Goal: Contribute content: Contribute content

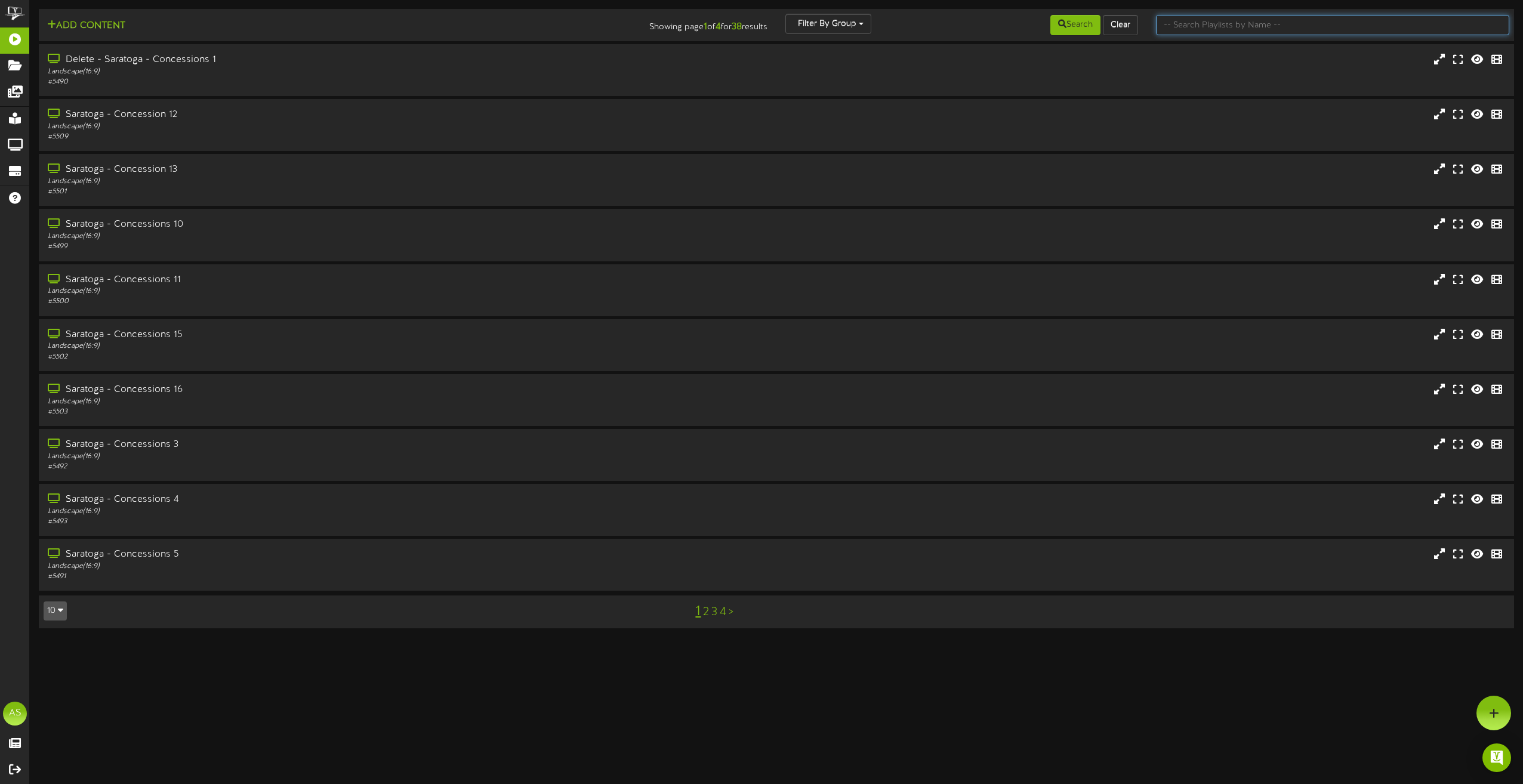
click at [1198, 28] on input "text" at bounding box center [1332, 25] width 353 height 20
type input "theater"
click at [297, 63] on div "[GEOGRAPHIC_DATA] 1" at bounding box center [344, 60] width 599 height 14
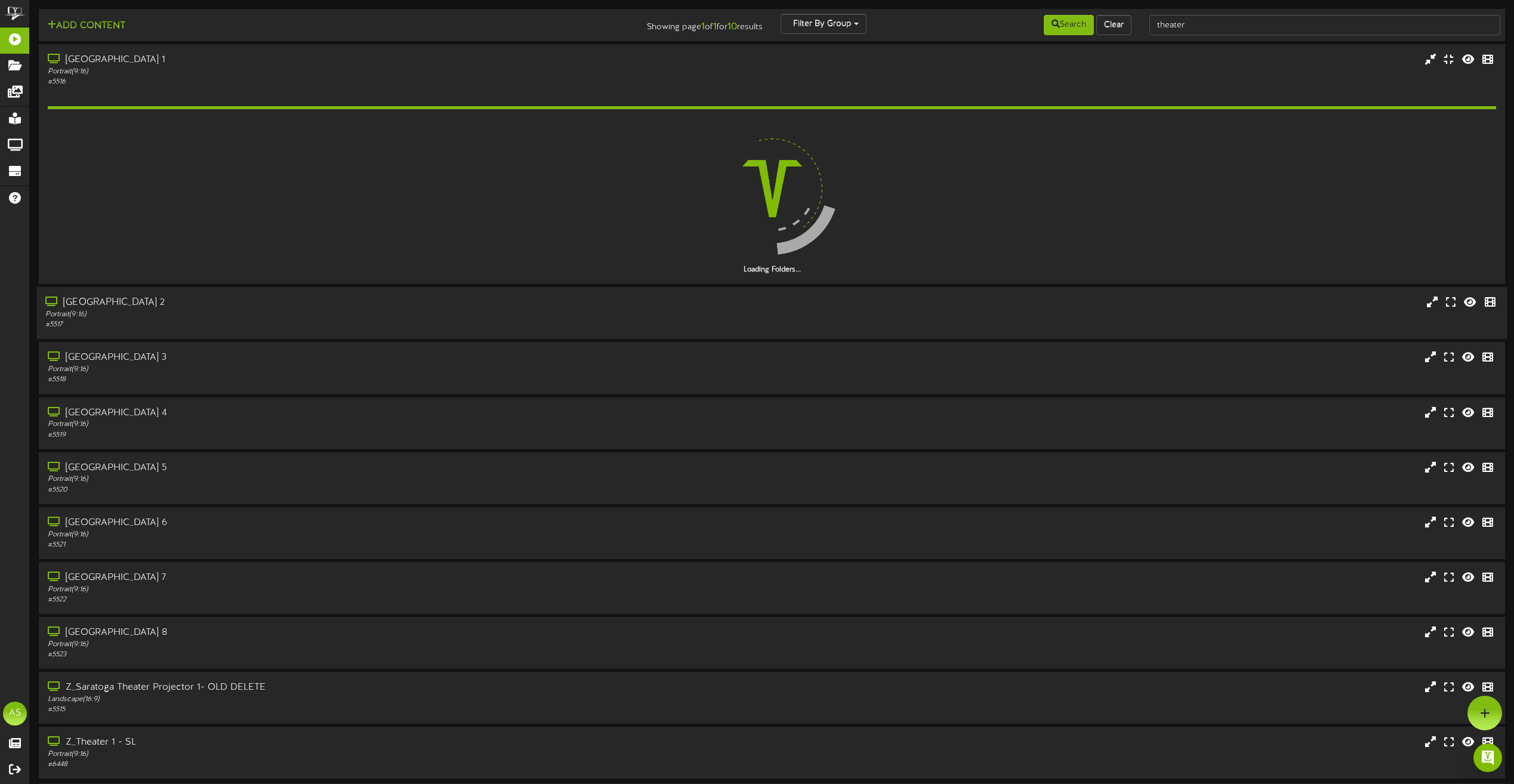
click at [222, 287] on div "Add Content Showing page 1 of 1 for 10 results Filter By Group Search Clear" at bounding box center [772, 417] width 1484 height 817
drag, startPoint x: 222, startPoint y: 287, endPoint x: 224, endPoint y: 318, distance: 31.1
click at [224, 316] on div "Portrait ( 9:16 )" at bounding box center [343, 315] width 595 height 10
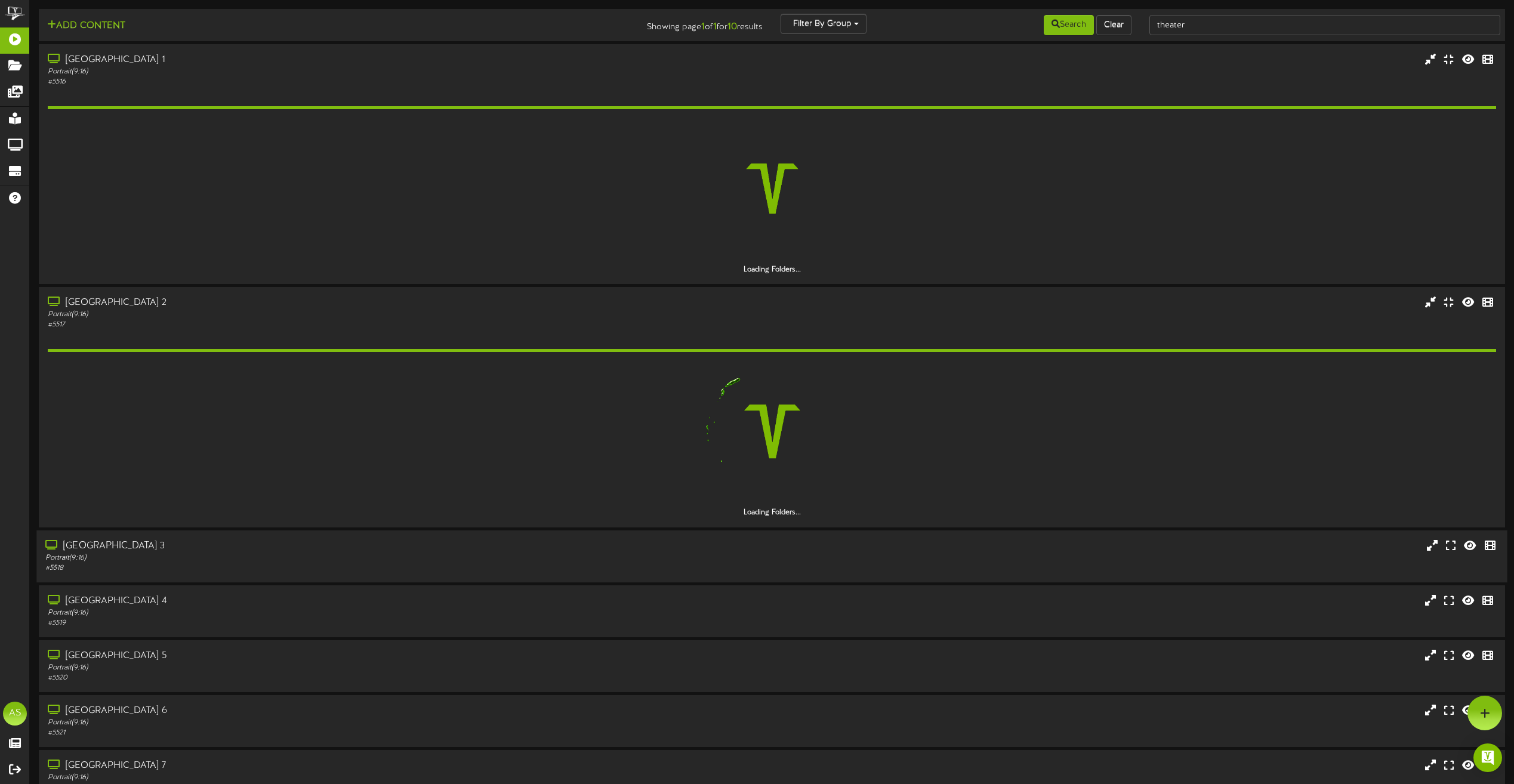
click at [231, 548] on div "[GEOGRAPHIC_DATA] 3" at bounding box center [343, 545] width 595 height 14
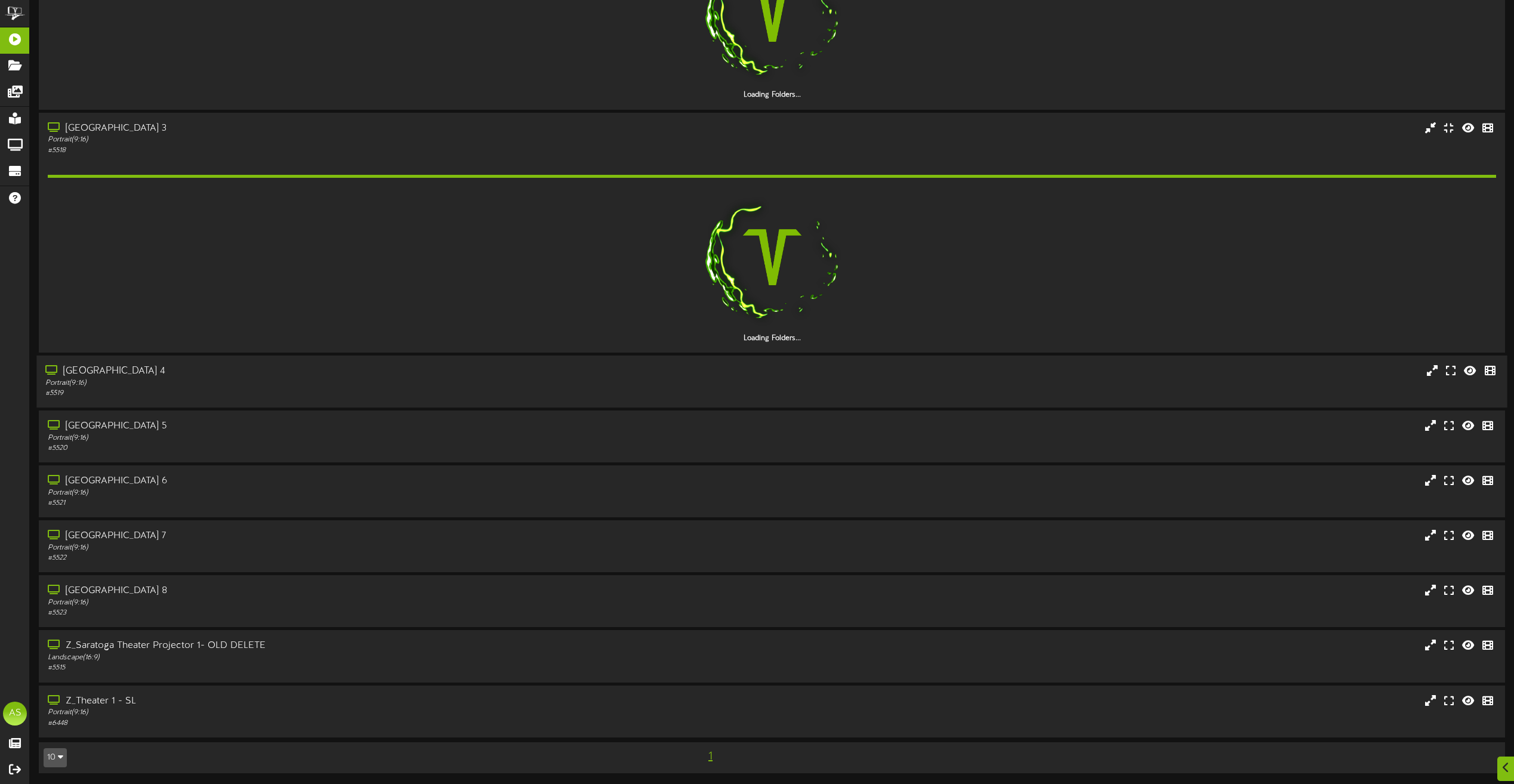
click at [253, 383] on div "Portrait ( 9:16 )" at bounding box center [343, 383] width 595 height 10
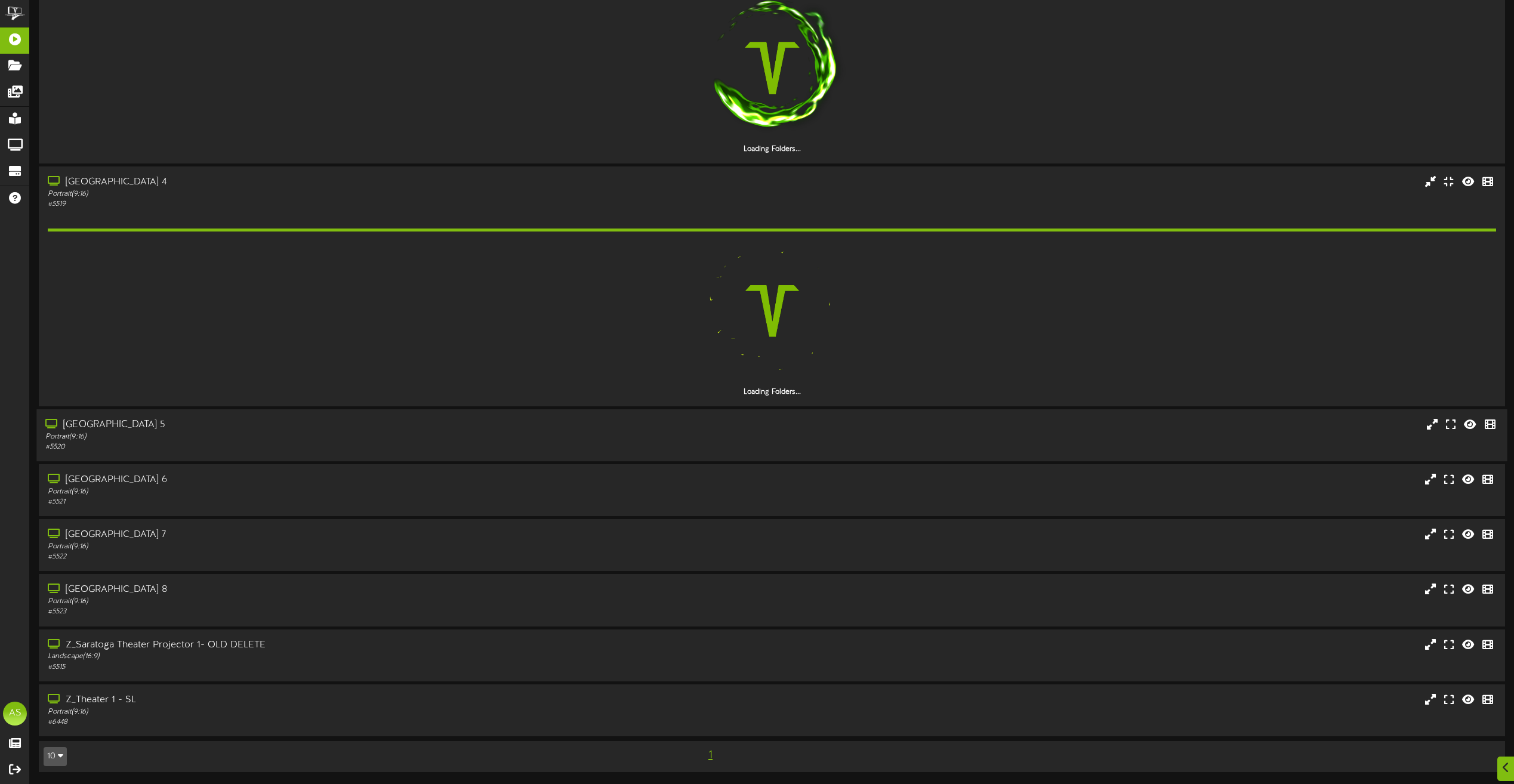
click at [330, 422] on div "[GEOGRAPHIC_DATA] 5" at bounding box center [343, 425] width 595 height 14
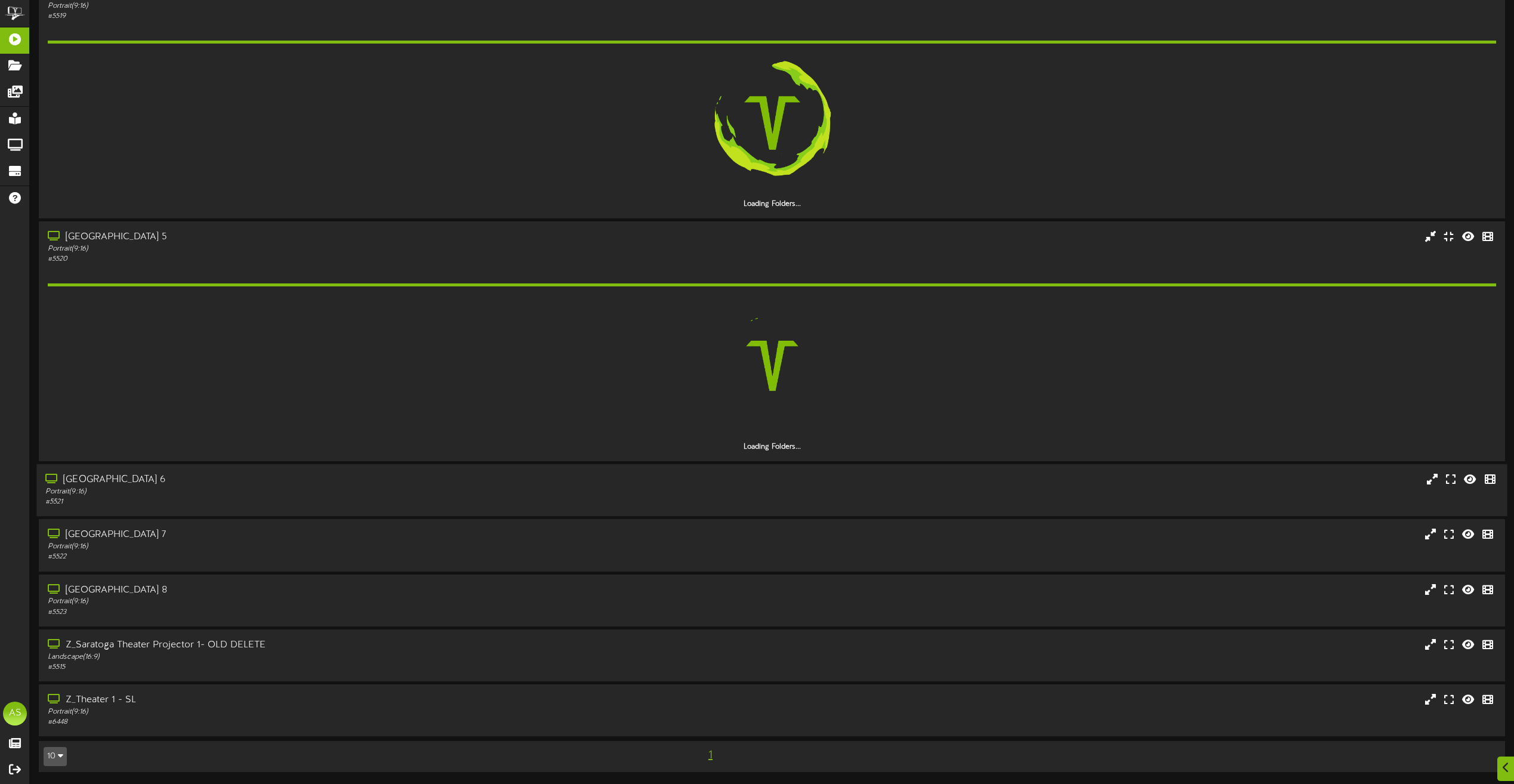
click at [324, 479] on div "[GEOGRAPHIC_DATA] 6" at bounding box center [343, 480] width 595 height 14
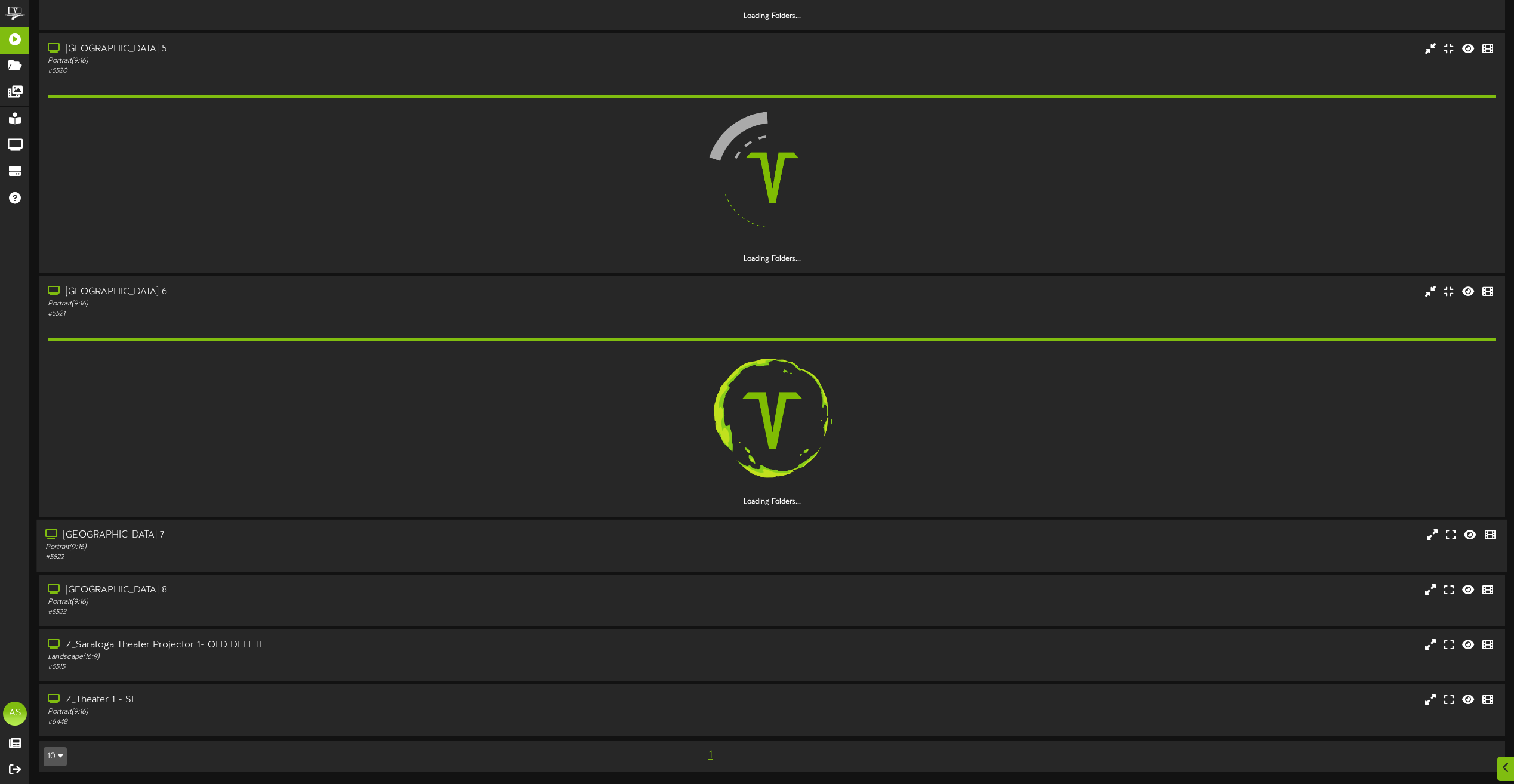
click at [396, 557] on div "# 5522" at bounding box center [343, 558] width 595 height 10
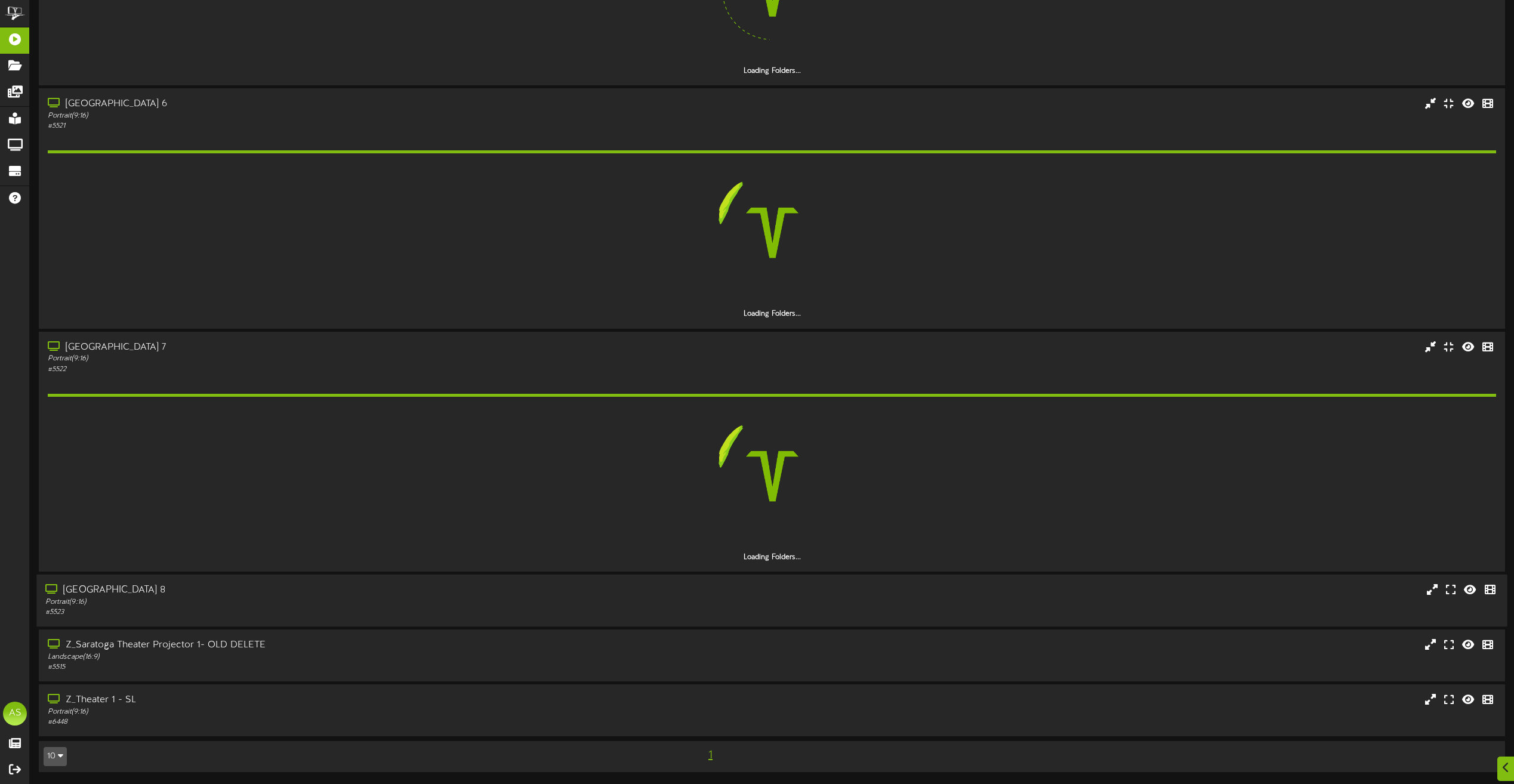
click at [321, 607] on div "Portrait ( 9:16 )" at bounding box center [343, 602] width 595 height 10
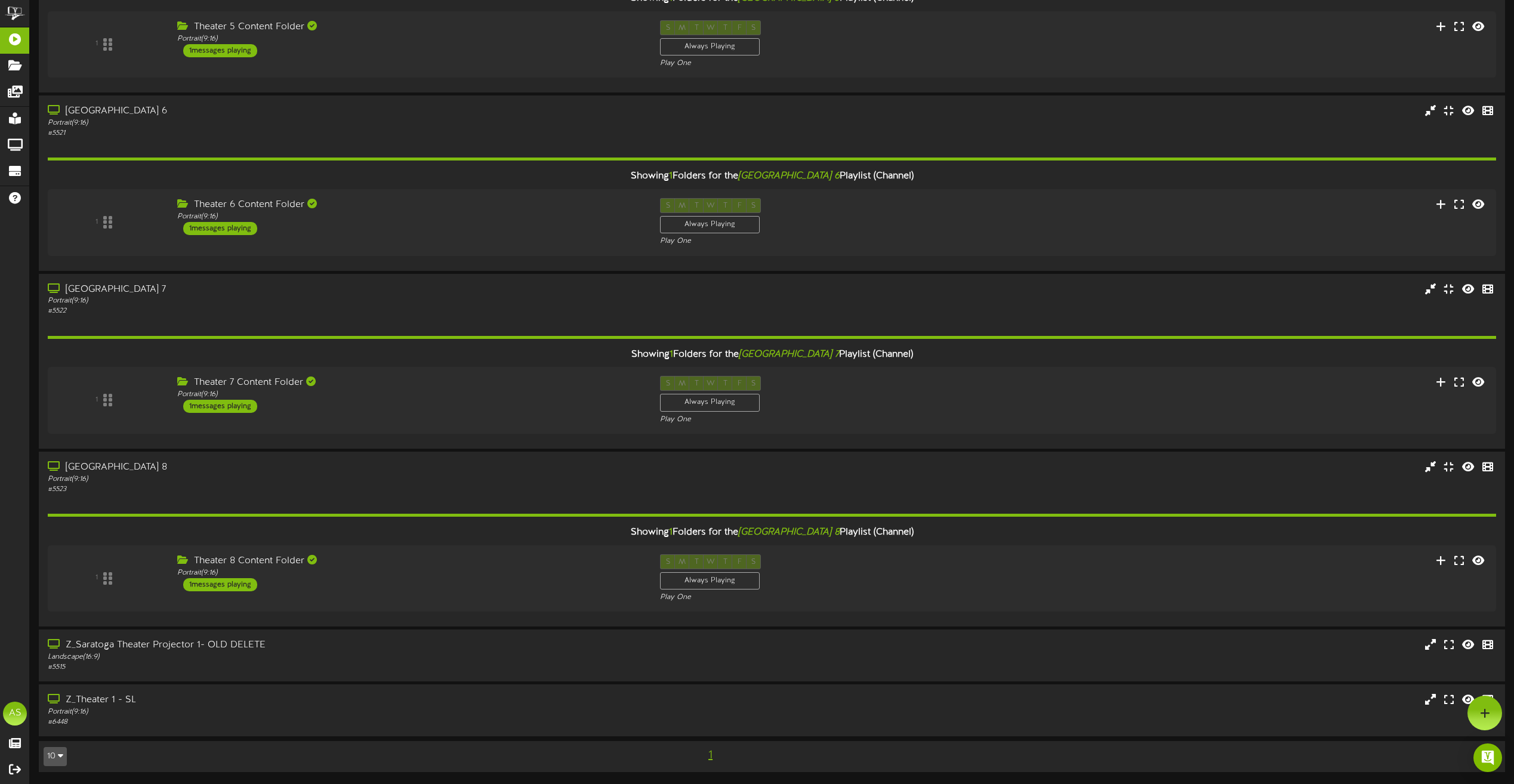
scroll to position [839, 0]
drag, startPoint x: 517, startPoint y: 581, endPoint x: 527, endPoint y: 423, distance: 158.3
click at [517, 580] on div "Theater 8 Content Folder Portrait ( 9:16 ) 1 messages playing" at bounding box center [410, 572] width 483 height 37
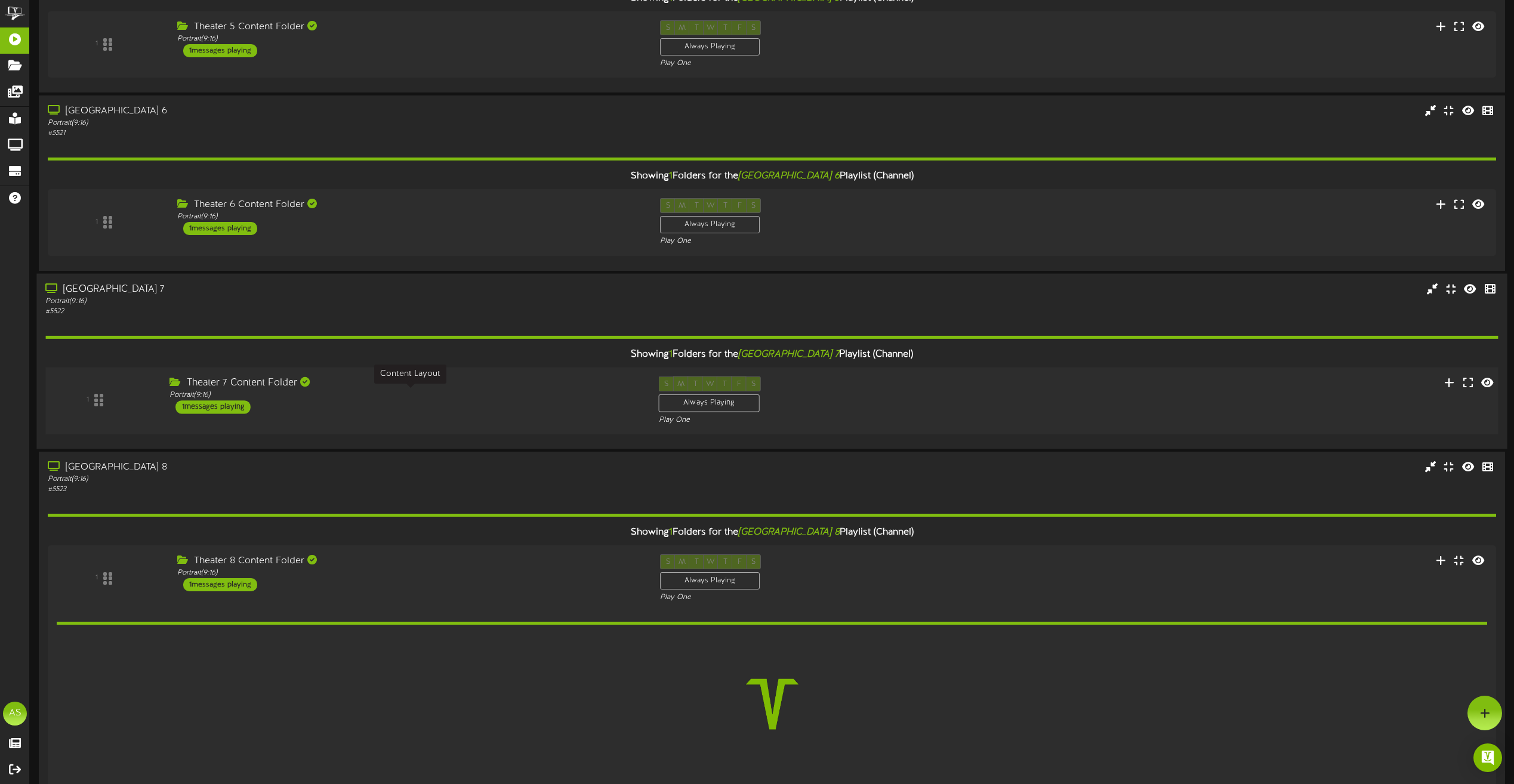
click at [527, 397] on div "Portrait ( 9:16 )" at bounding box center [405, 395] width 471 height 10
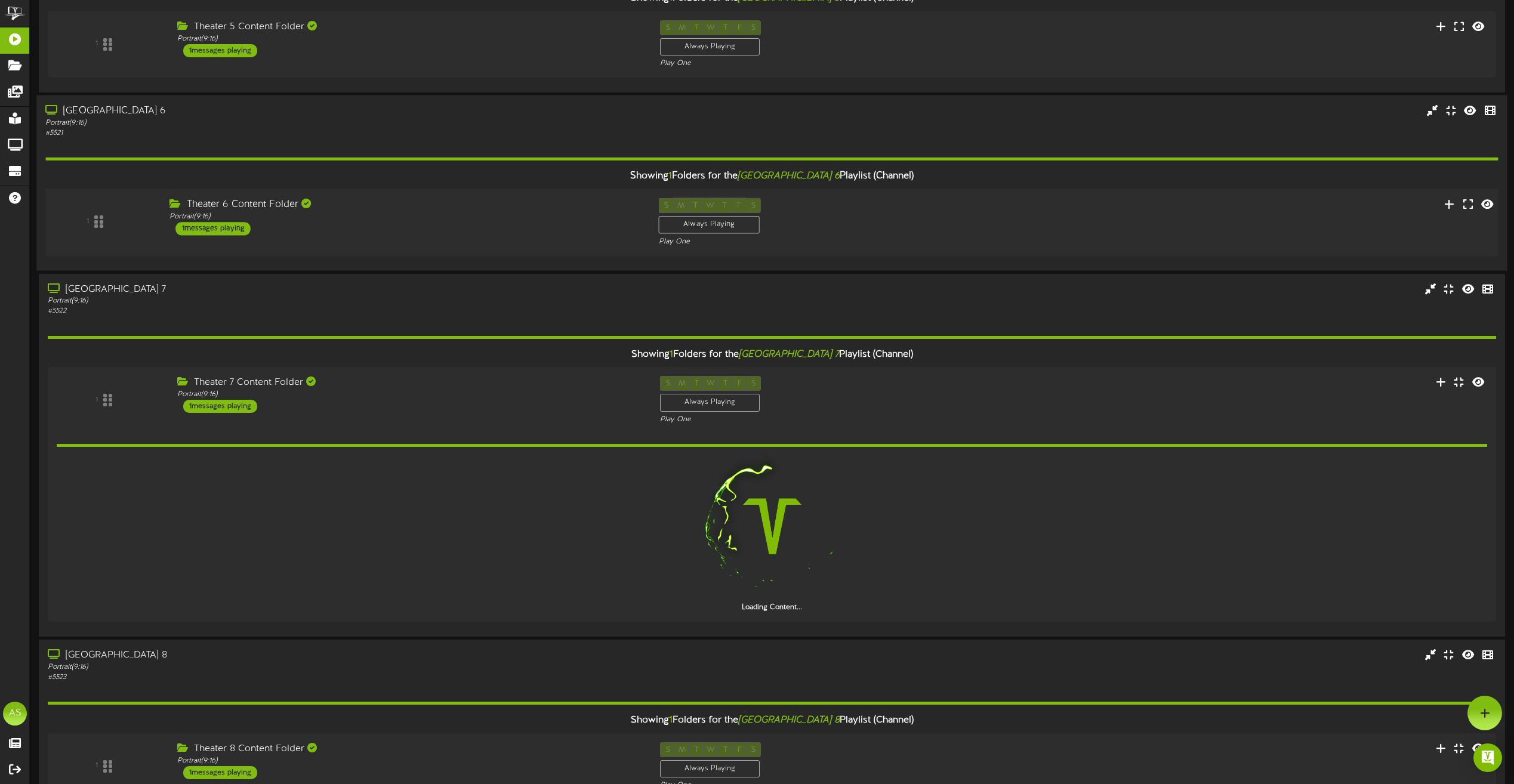
click at [543, 217] on div "Portrait ( 9:16 )" at bounding box center [405, 217] width 471 height 10
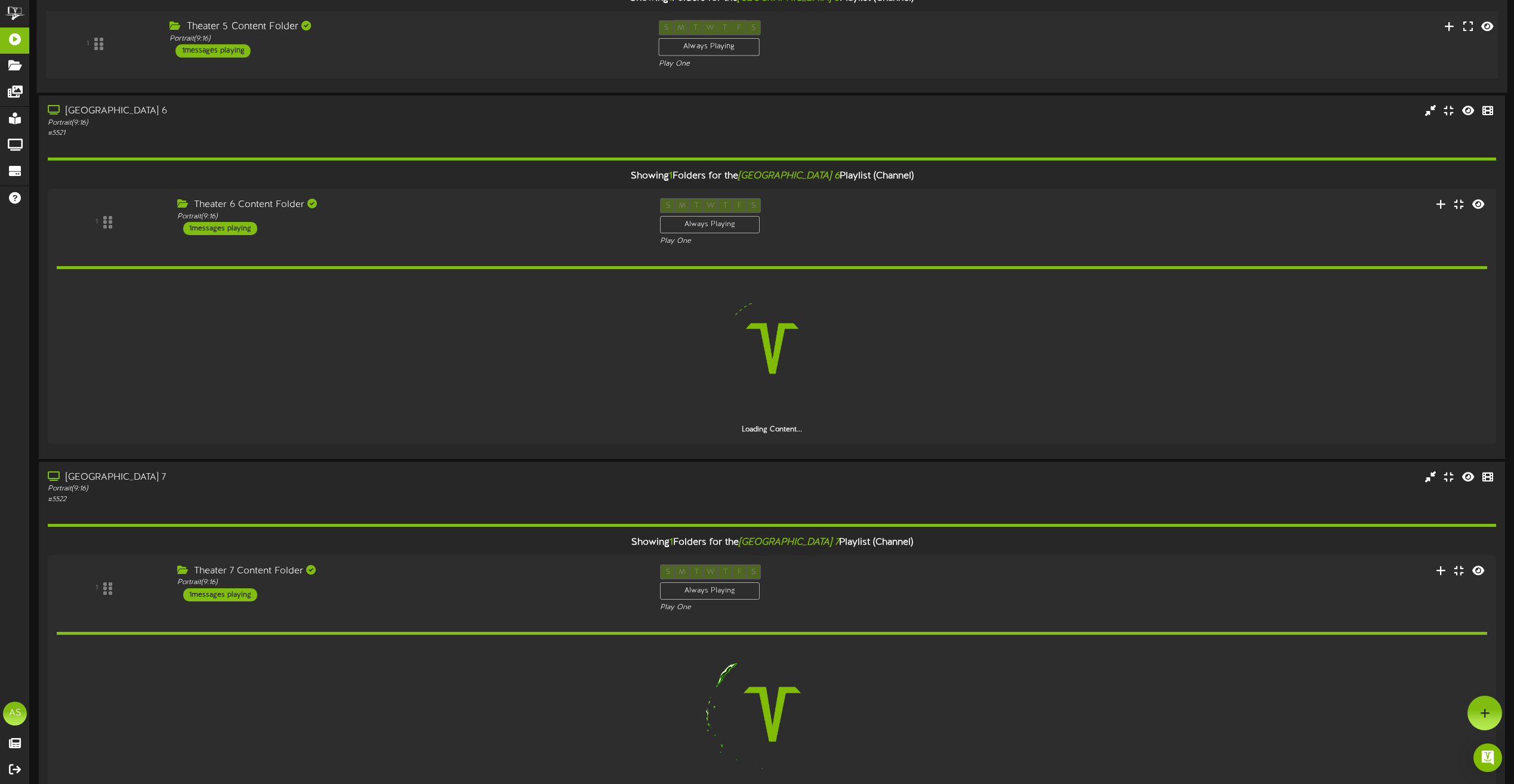
scroll to position [540, 0]
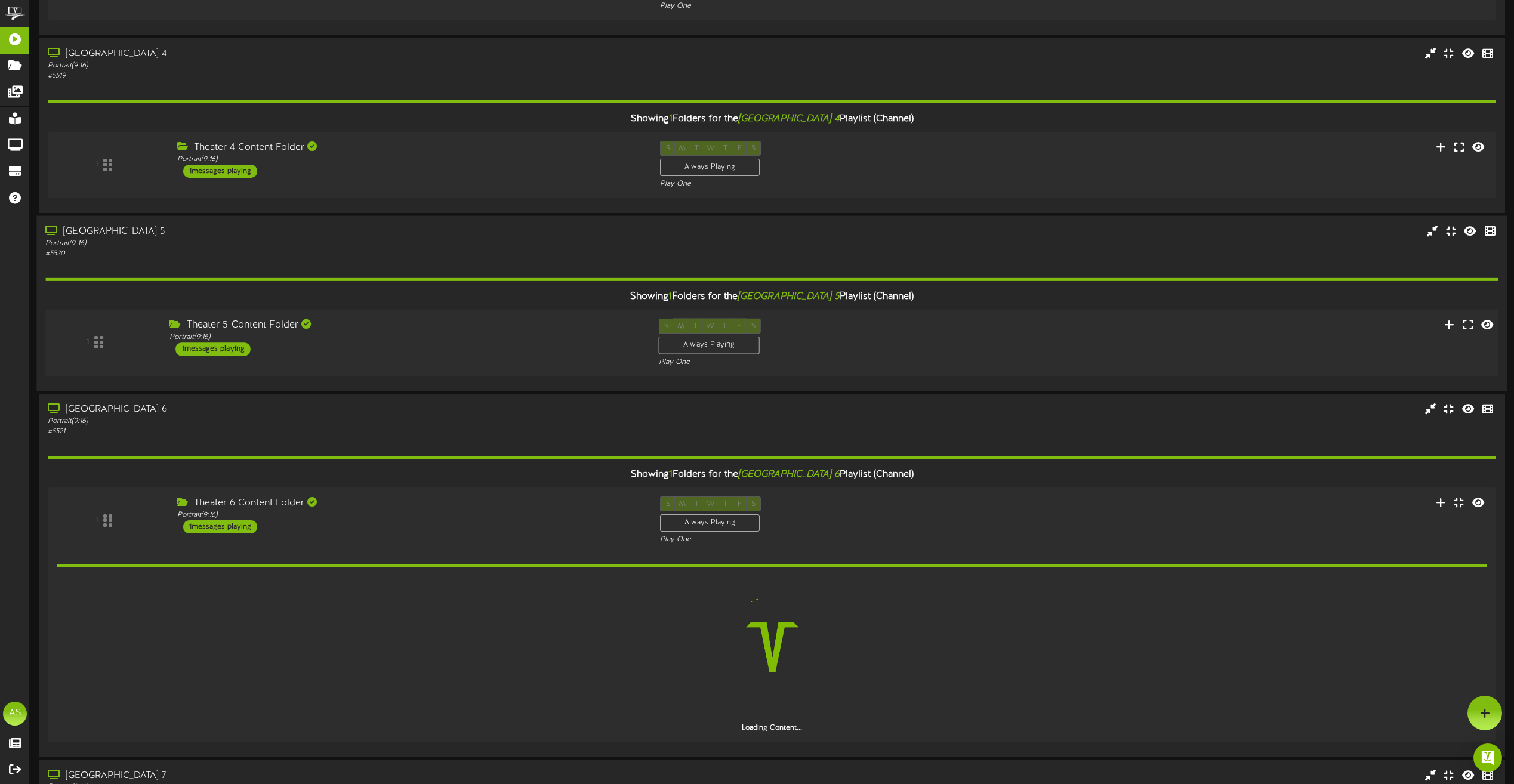
click at [486, 331] on div "Theater 5 Content Folder" at bounding box center [405, 325] width 471 height 14
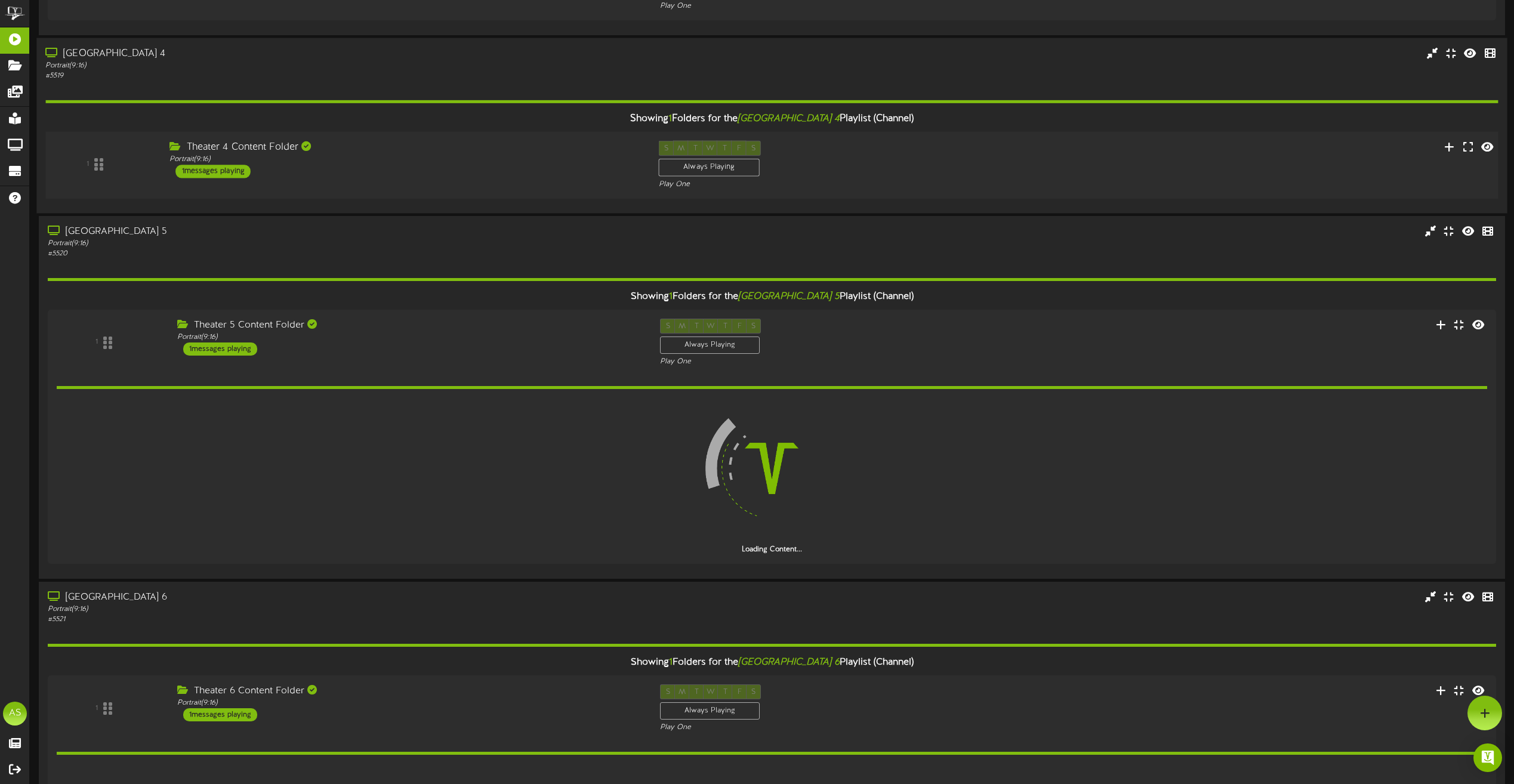
click at [506, 161] on div "Portrait ( 9:16 )" at bounding box center [405, 159] width 471 height 10
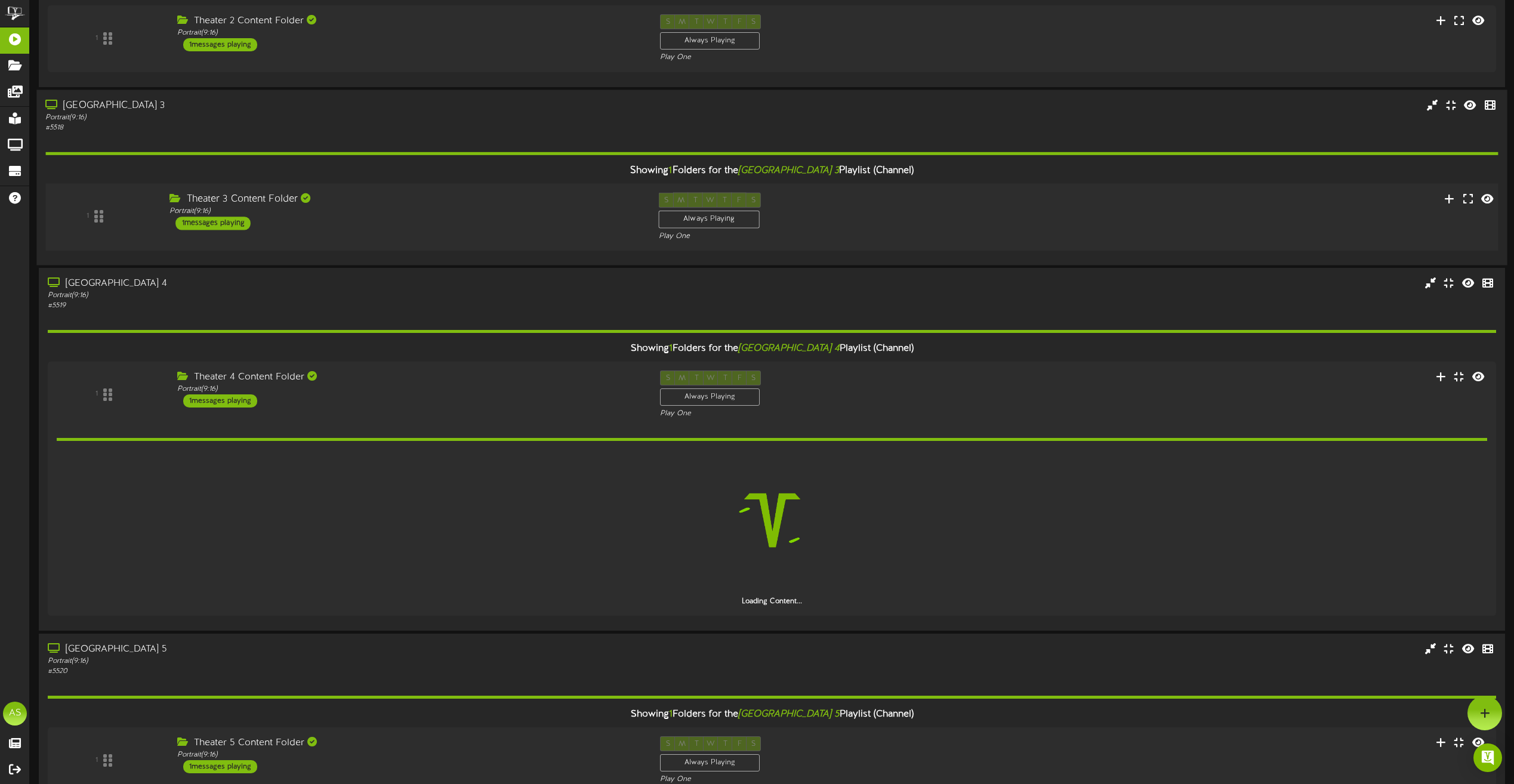
scroll to position [182, 0]
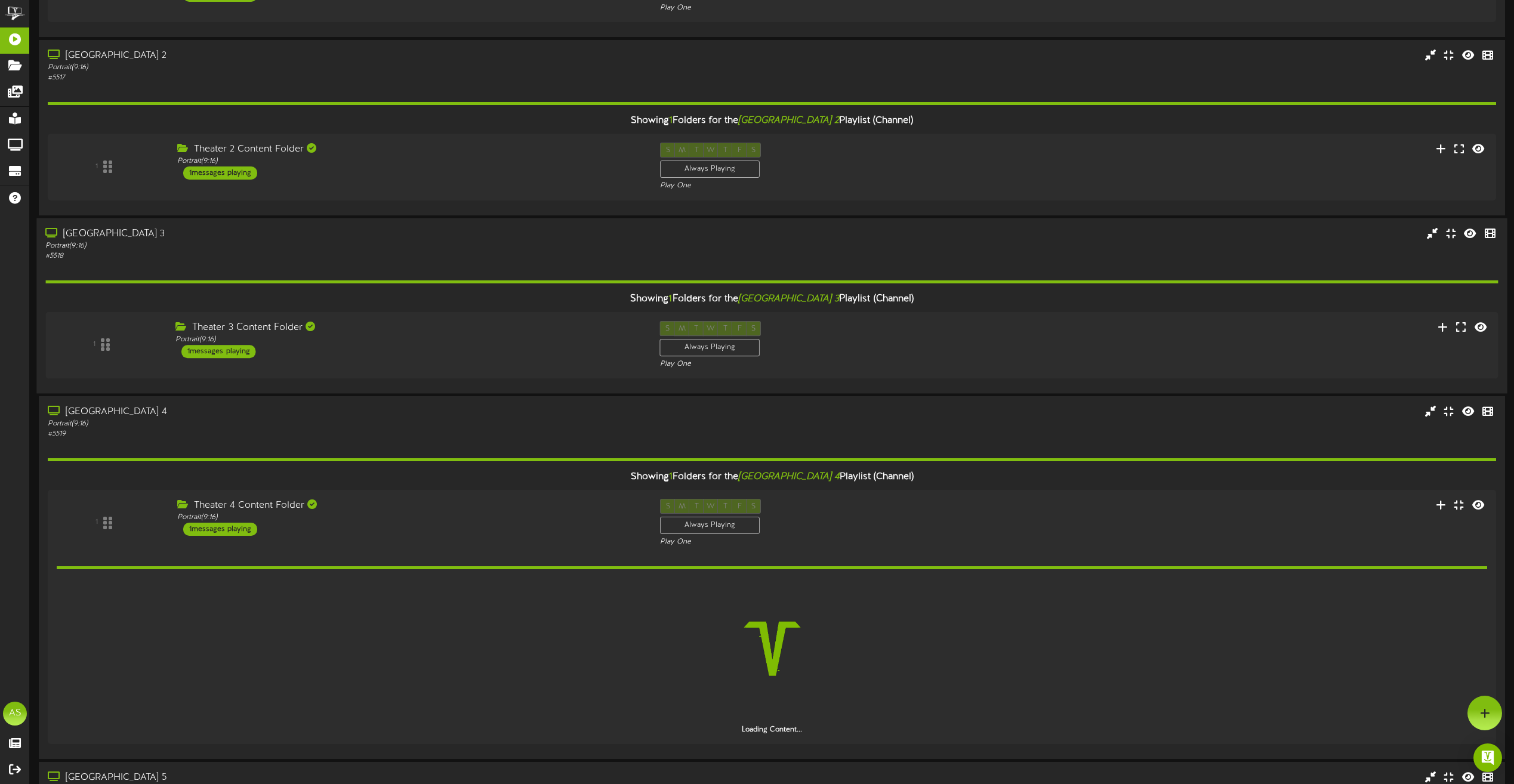
drag, startPoint x: 480, startPoint y: 369, endPoint x: 485, endPoint y: 230, distance: 139.1
click at [484, 353] on div "1 Theater 3 Content Folder Portrait ( 9:16 ) 1 S" at bounding box center [771, 345] width 1453 height 49
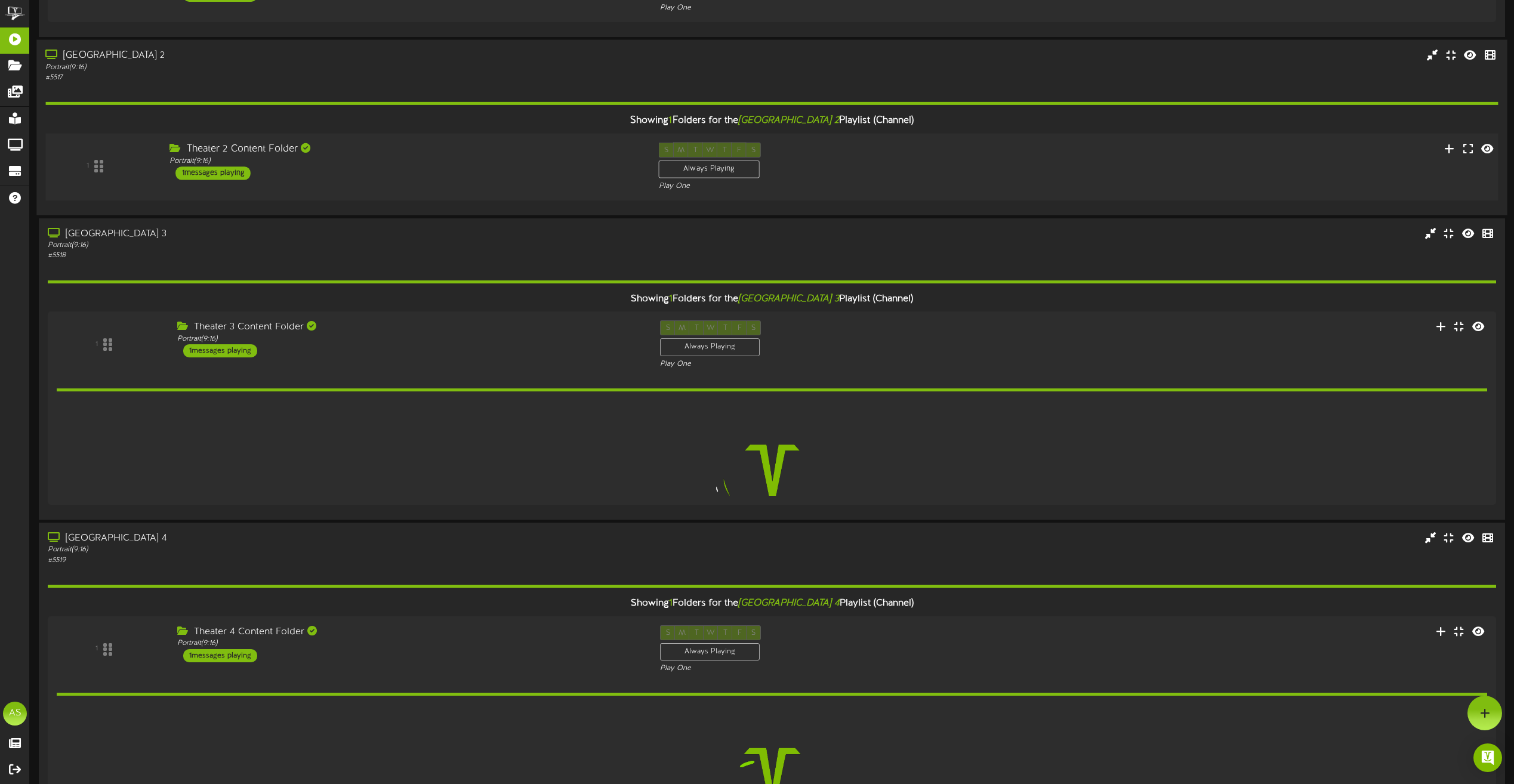
click at [497, 174] on div "Theater 2 Content Folder Portrait ( 9:16 ) 1 messages playing" at bounding box center [405, 161] width 490 height 38
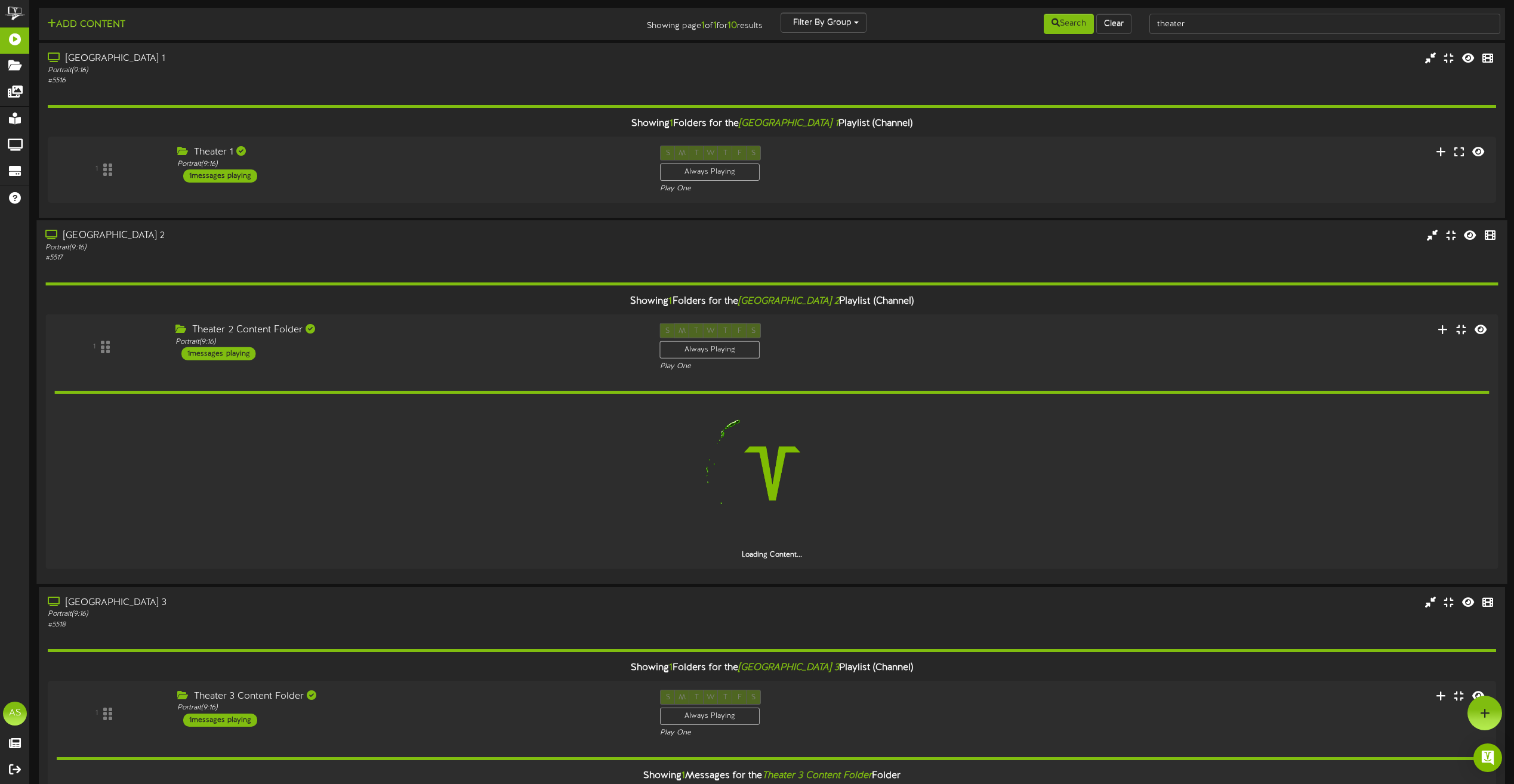
scroll to position [0, 0]
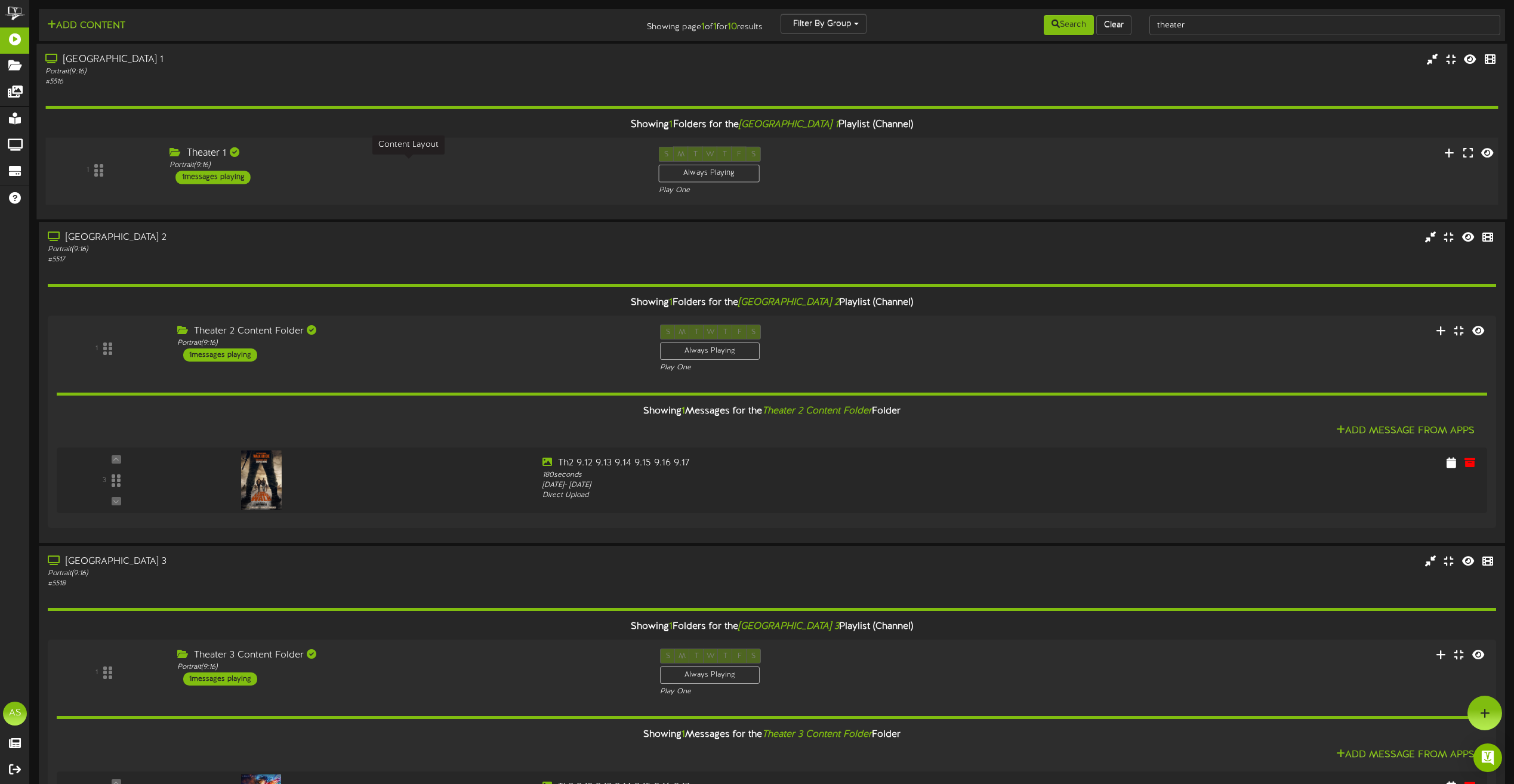
drag, startPoint x: 488, startPoint y: 167, endPoint x: 478, endPoint y: 177, distance: 14.1
click at [489, 166] on div "Portrait ( 9:16 )" at bounding box center [405, 166] width 471 height 10
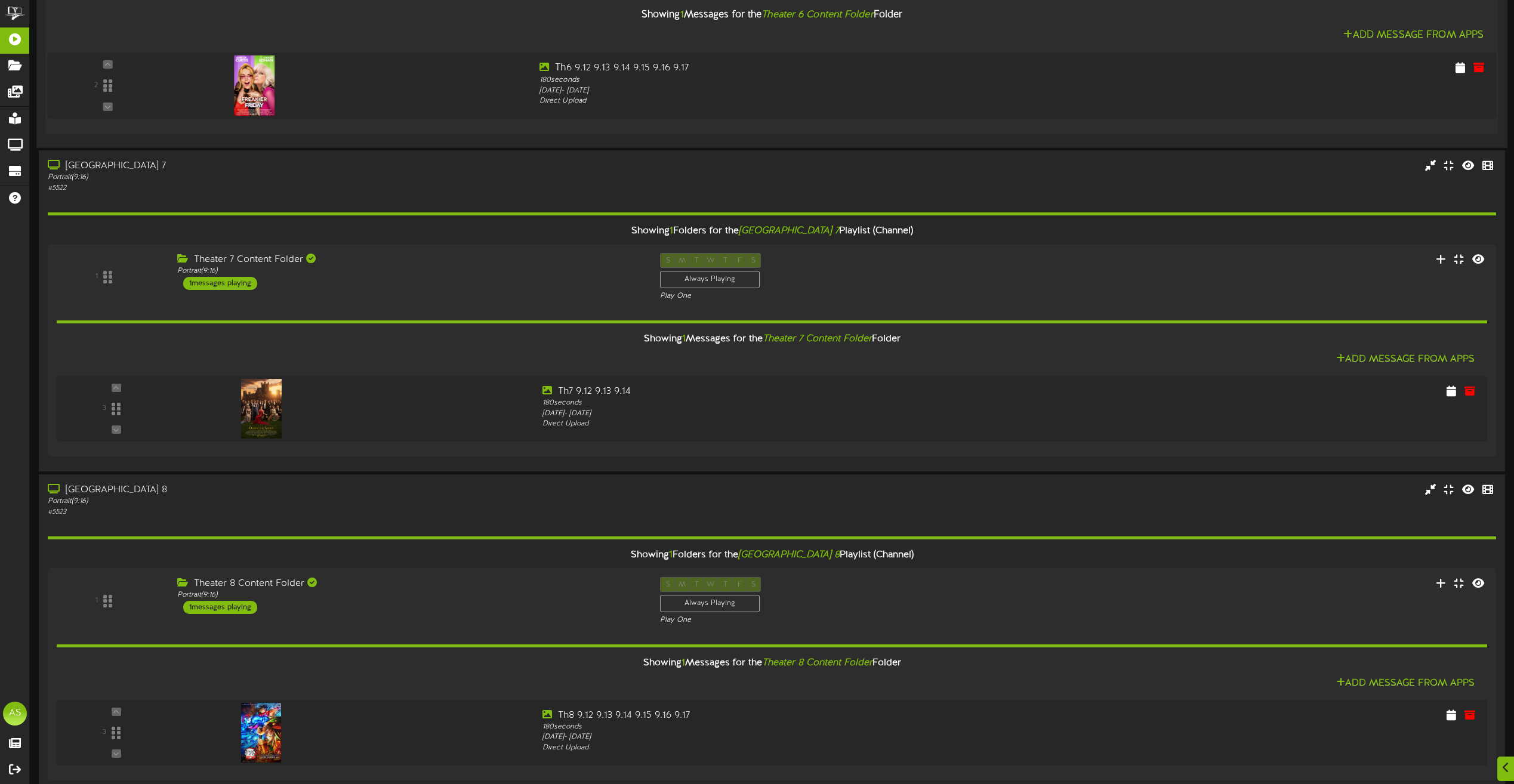
scroll to position [2078, 0]
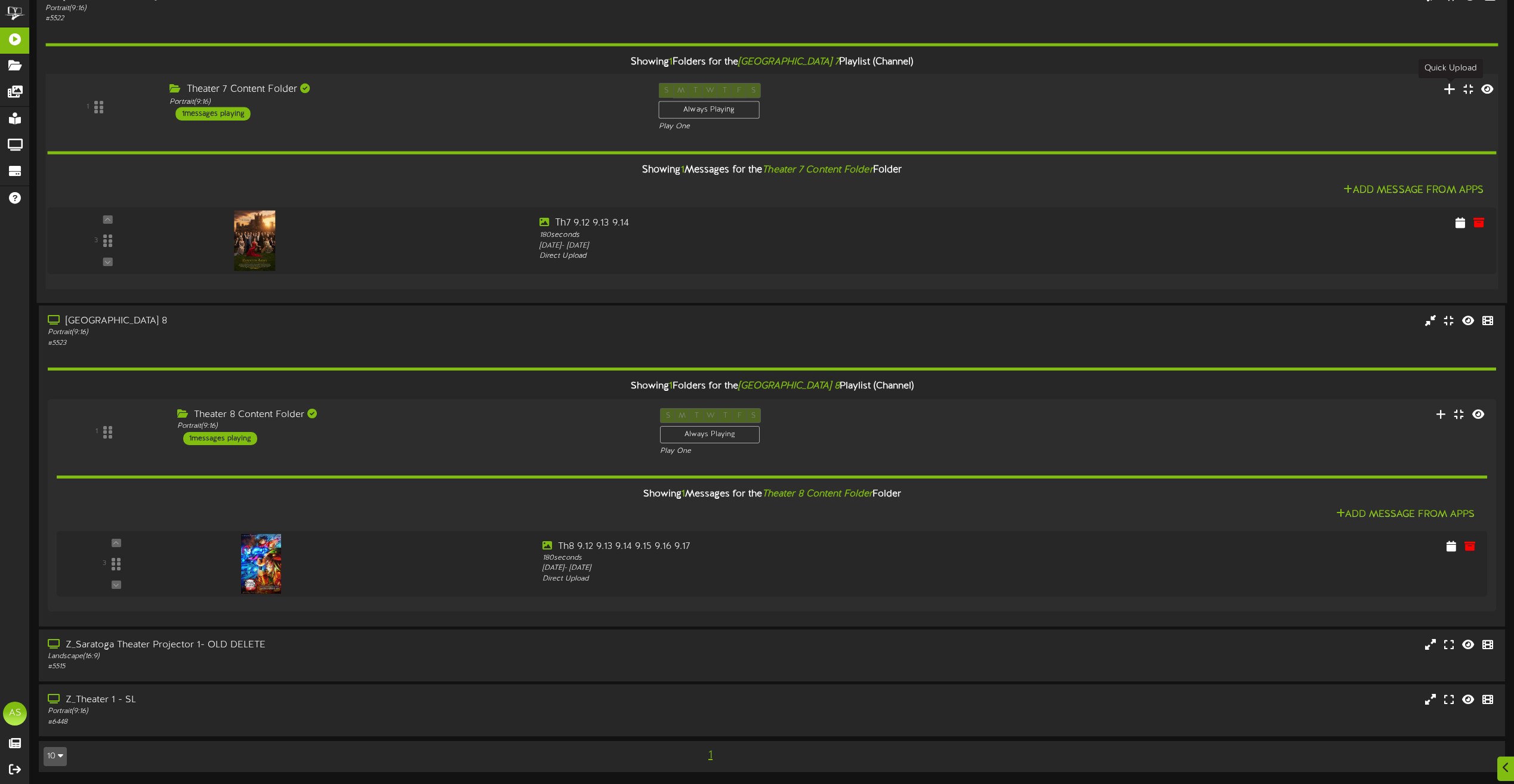
click at [1451, 84] on icon at bounding box center [1449, 88] width 12 height 13
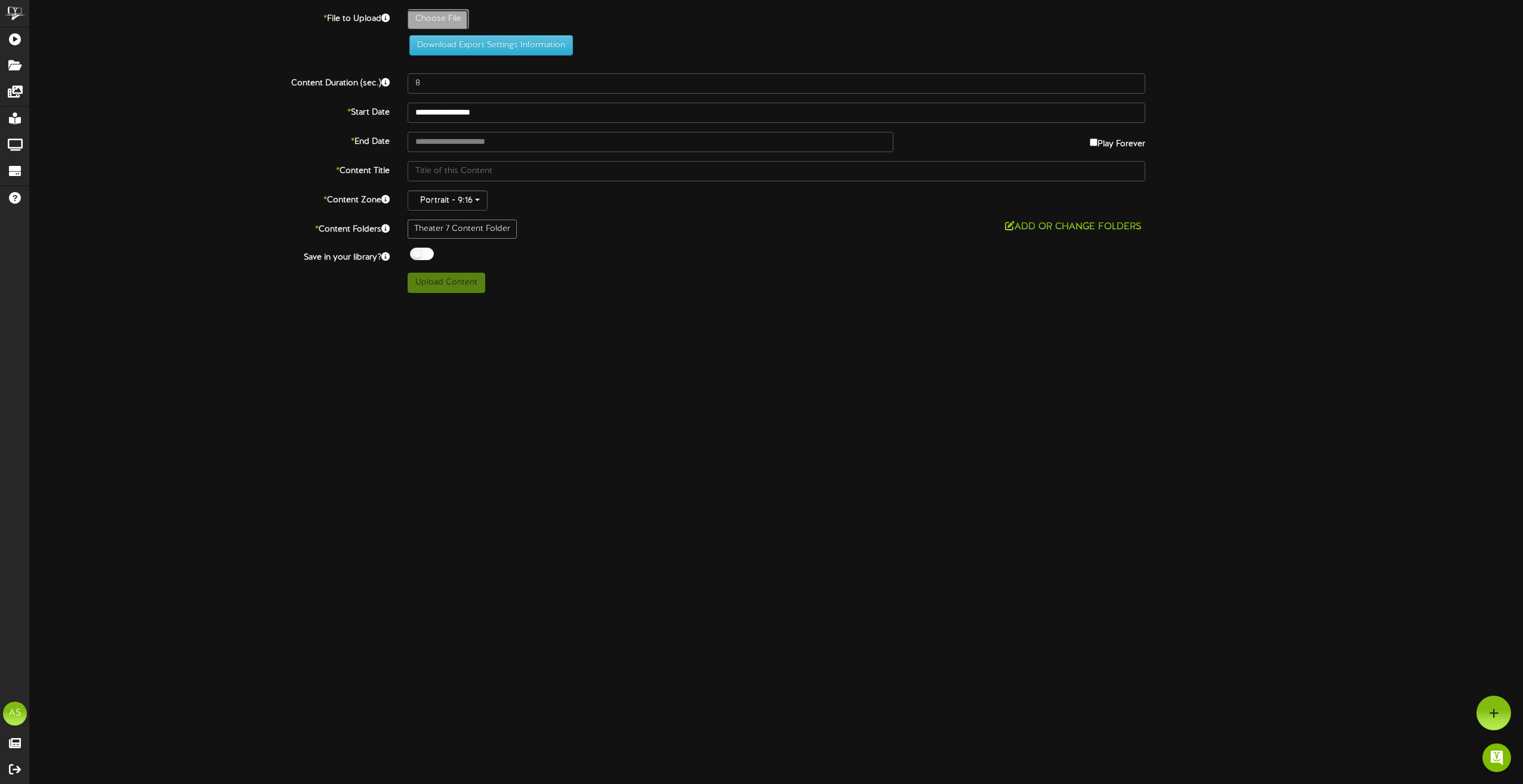
type input "**********"
type input "Slide1"
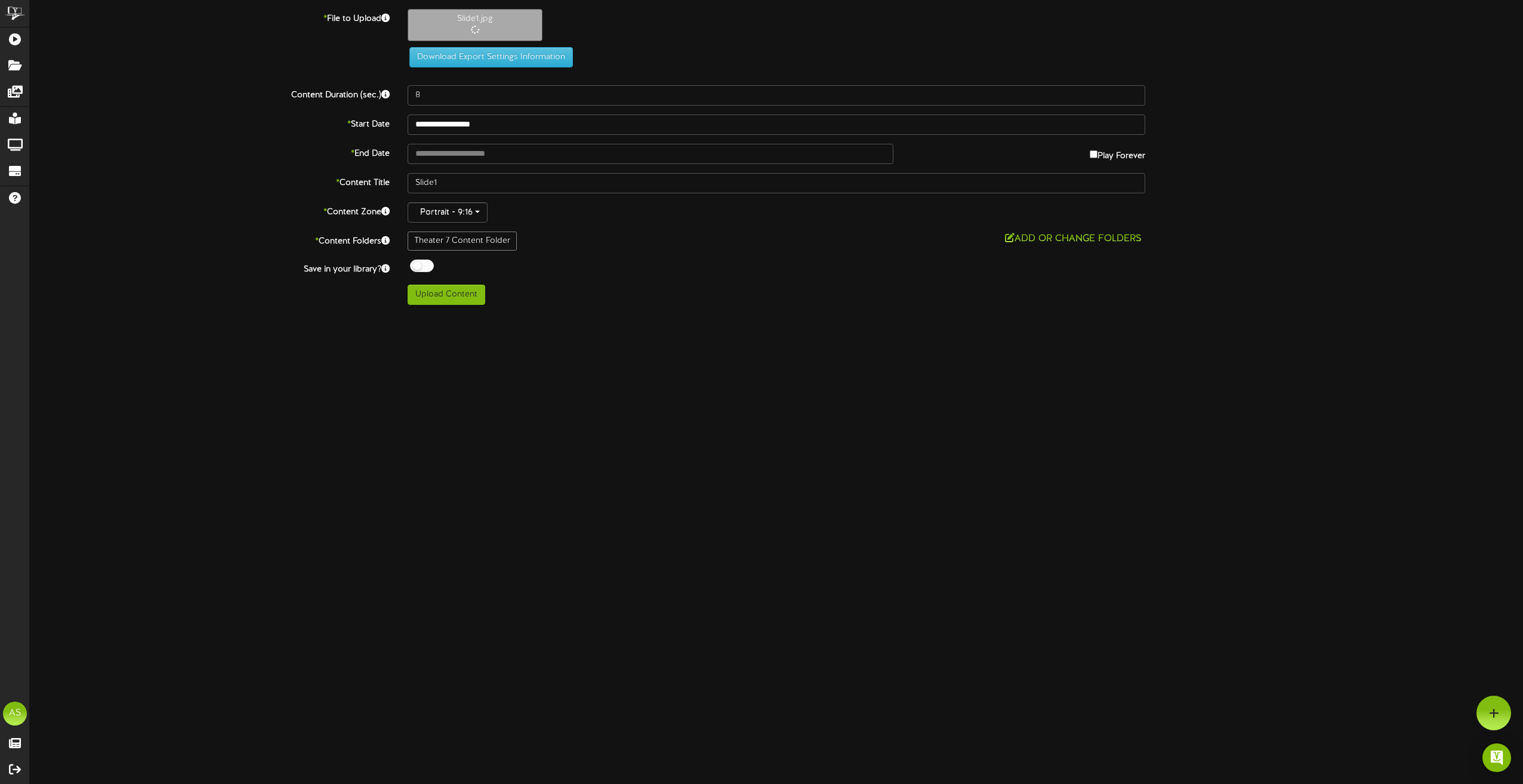
click at [1097, 157] on label "Play Forever" at bounding box center [1117, 153] width 55 height 18
type input "**********"
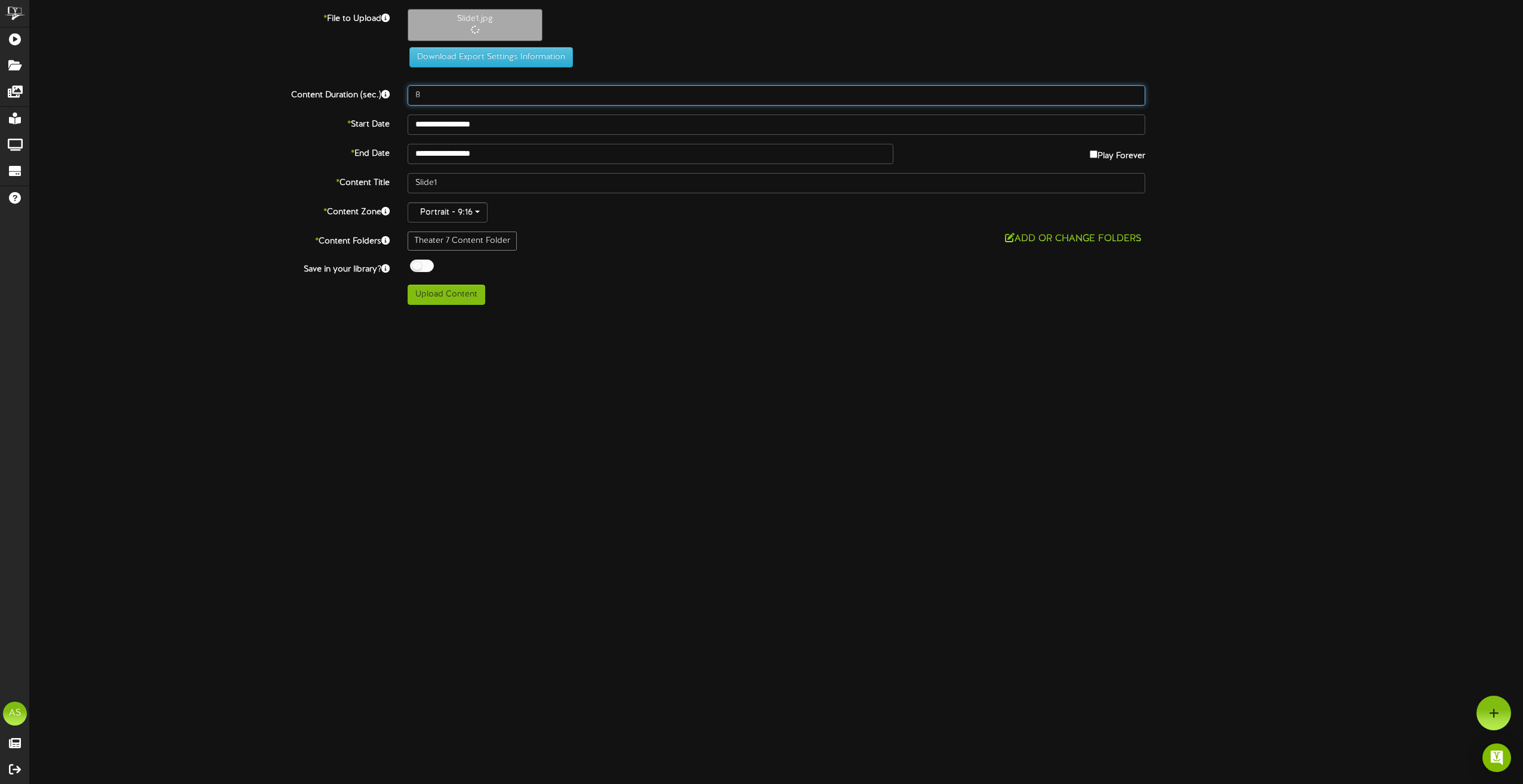
click at [446, 89] on input "8" at bounding box center [776, 95] width 737 height 20
type input "180"
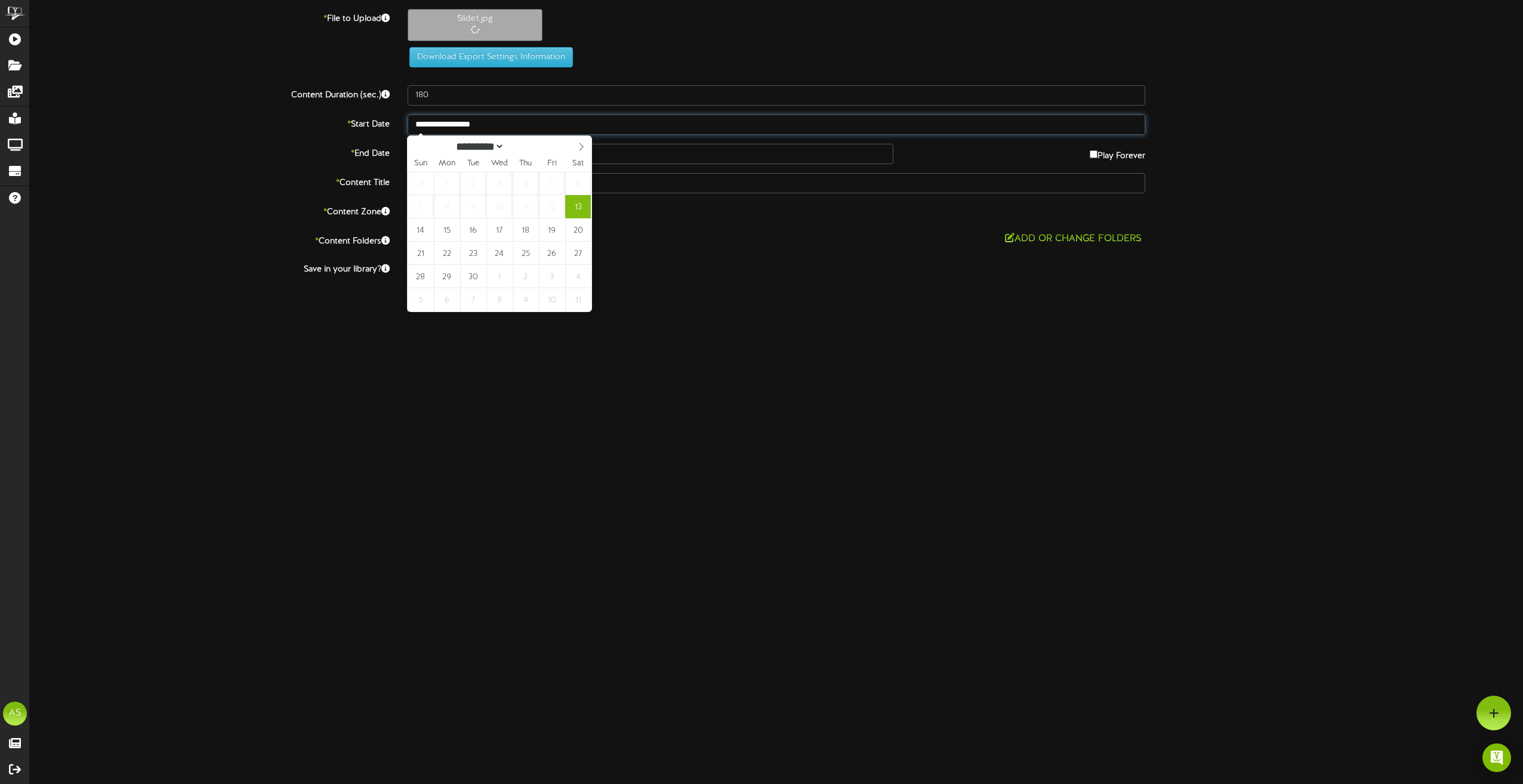
click at [476, 126] on input "**********" at bounding box center [776, 125] width 737 height 20
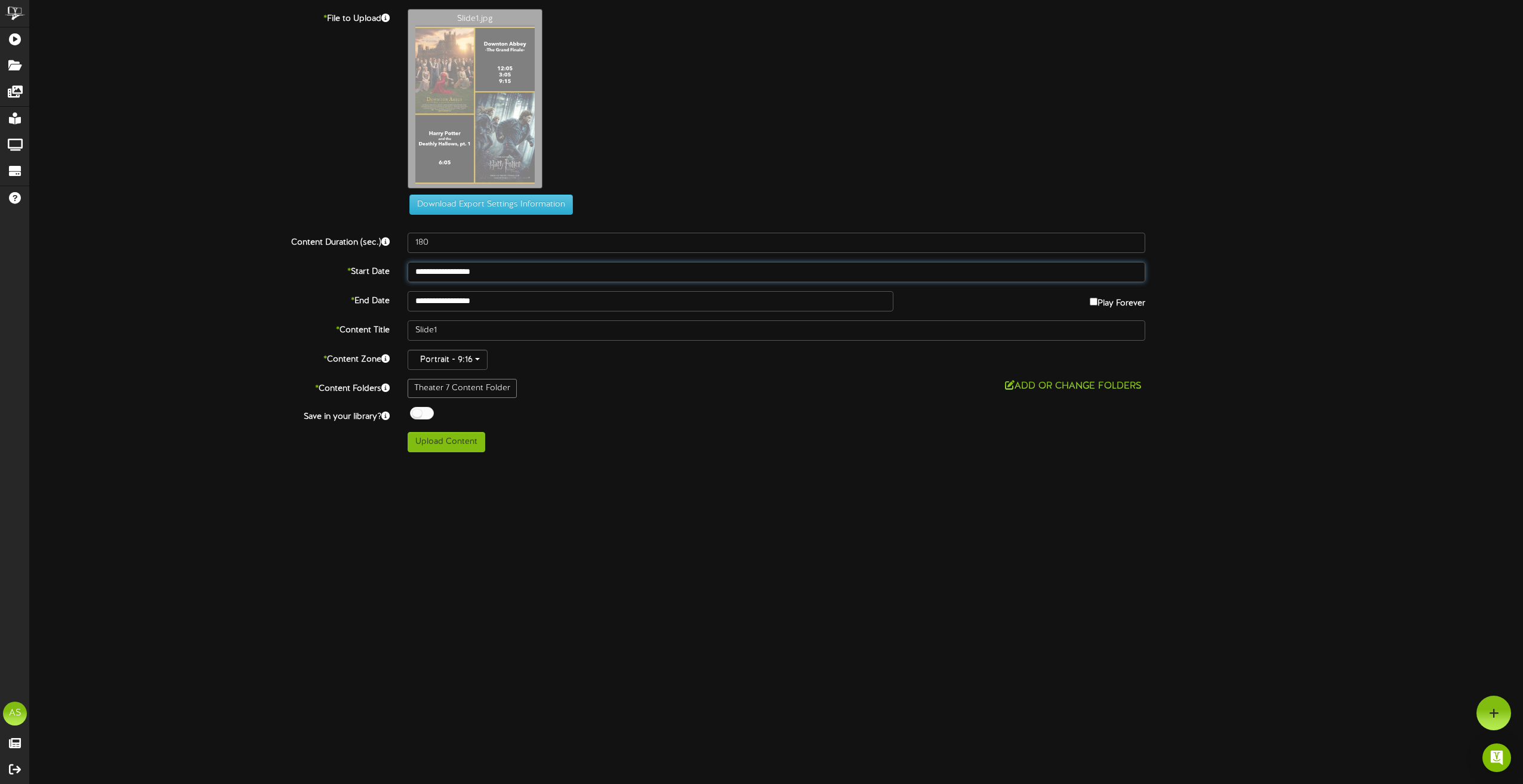
type input "**********"
click at [454, 299] on input "**********" at bounding box center [650, 301] width 486 height 20
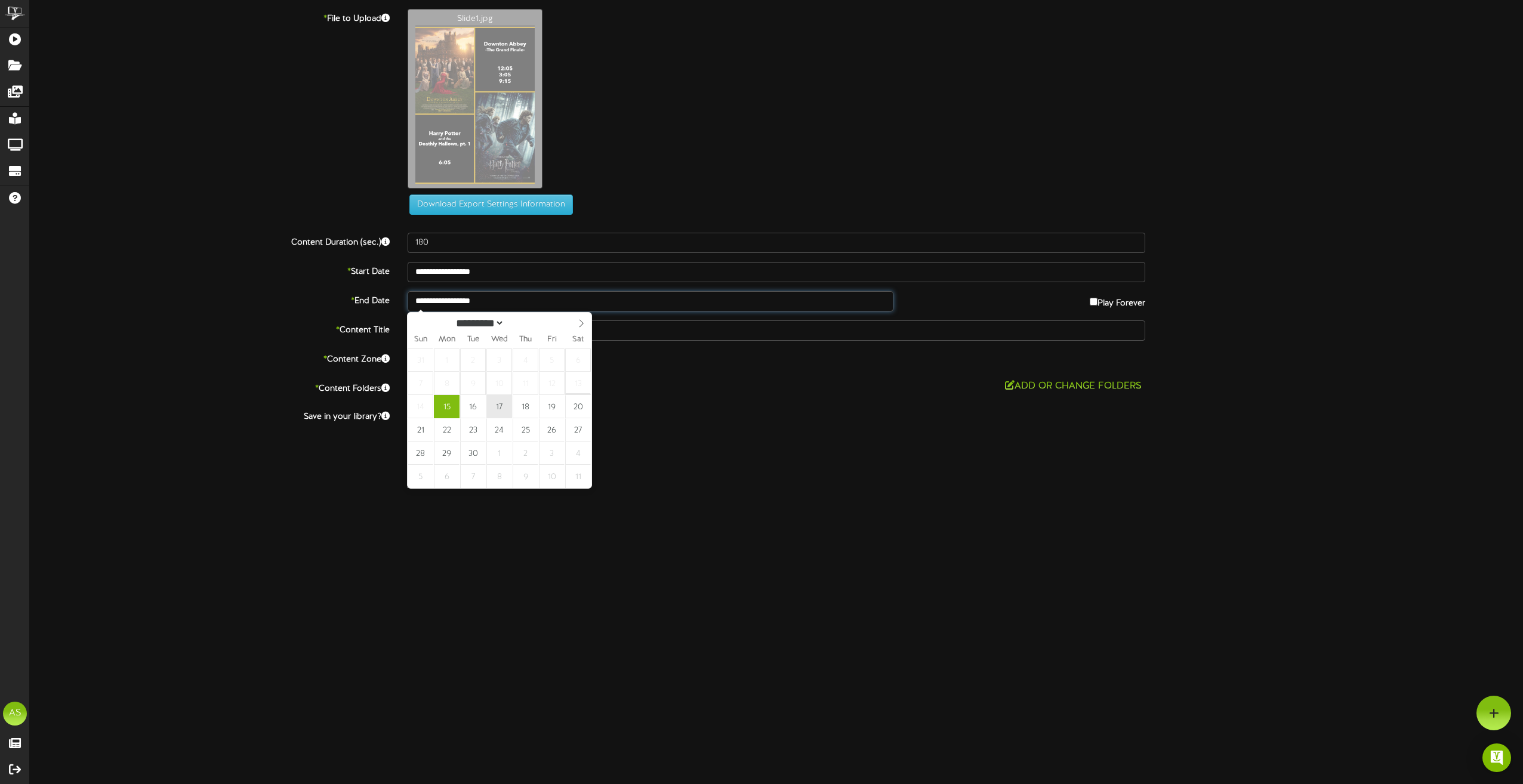
type input "**********"
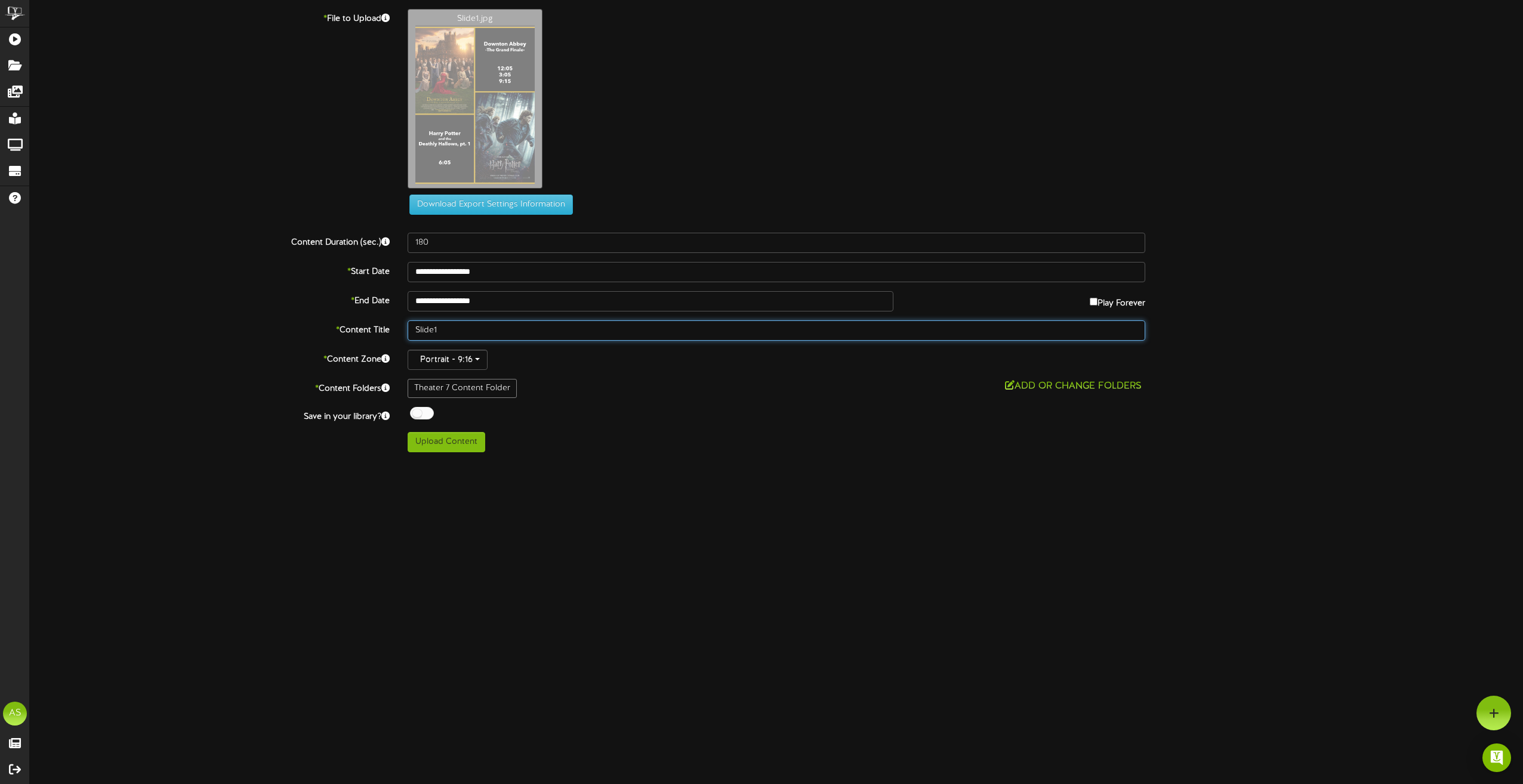
drag, startPoint x: 455, startPoint y: 334, endPoint x: 374, endPoint y: 343, distance: 81.5
click at [374, 343] on div "**********" at bounding box center [776, 231] width 1493 height 444
type input "Th7 9.15 9.16 9.17"
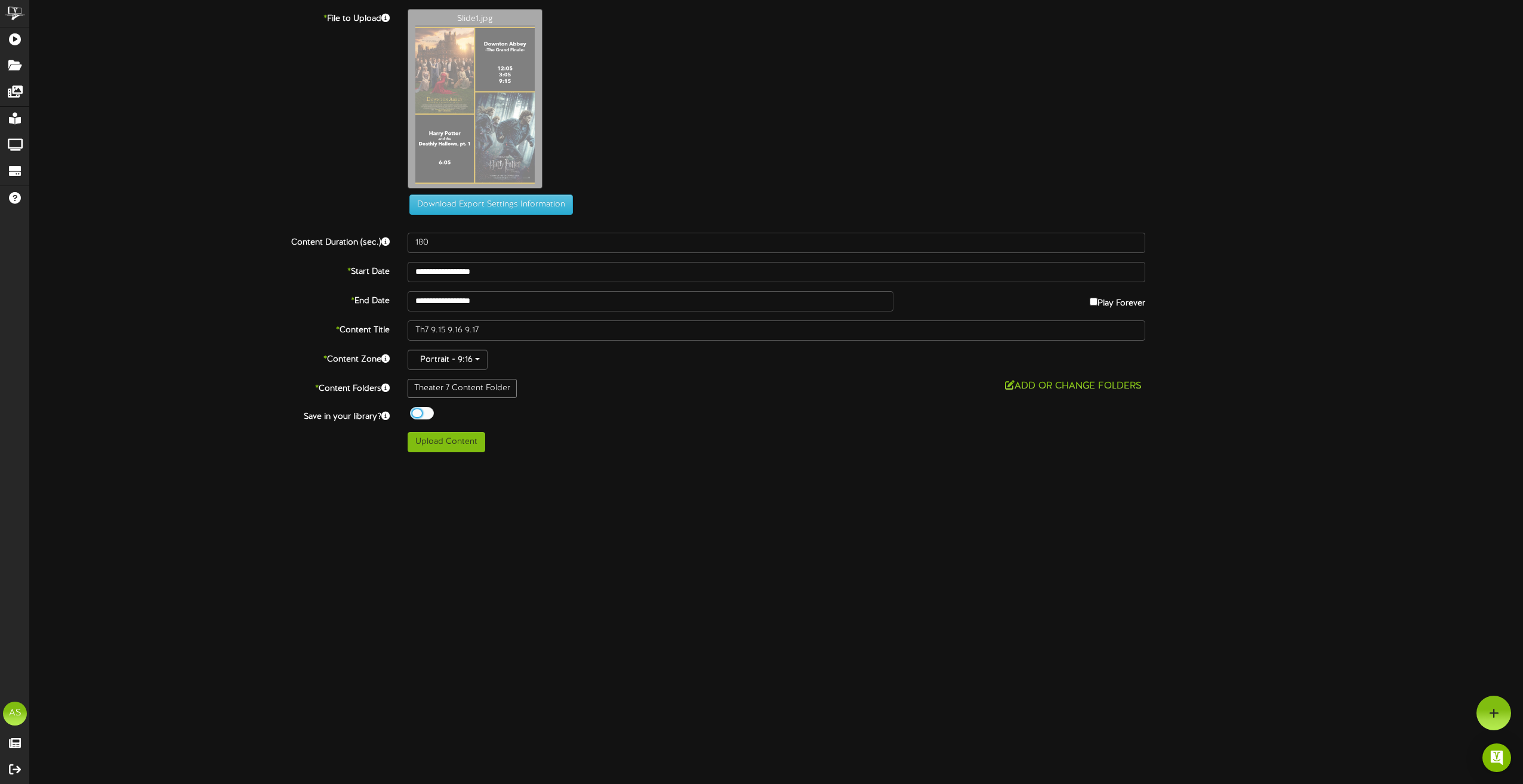
click at [425, 418] on div at bounding box center [422, 412] width 24 height 12
click at [459, 454] on div "ChannelValet Playlists Folders Messages My Library Groups Devices Help AS [PERS…" at bounding box center [762, 231] width 1523 height 461
click at [476, 445] on button "Upload Content" at bounding box center [446, 442] width 78 height 20
